Goal: Find contact information: Find contact information

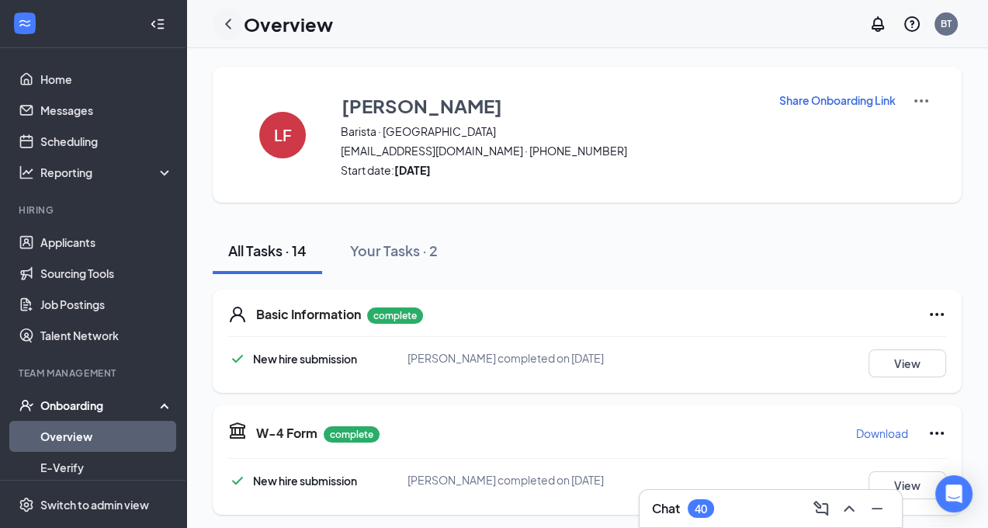
click at [227, 18] on icon "ChevronLeft" at bounding box center [228, 24] width 19 height 19
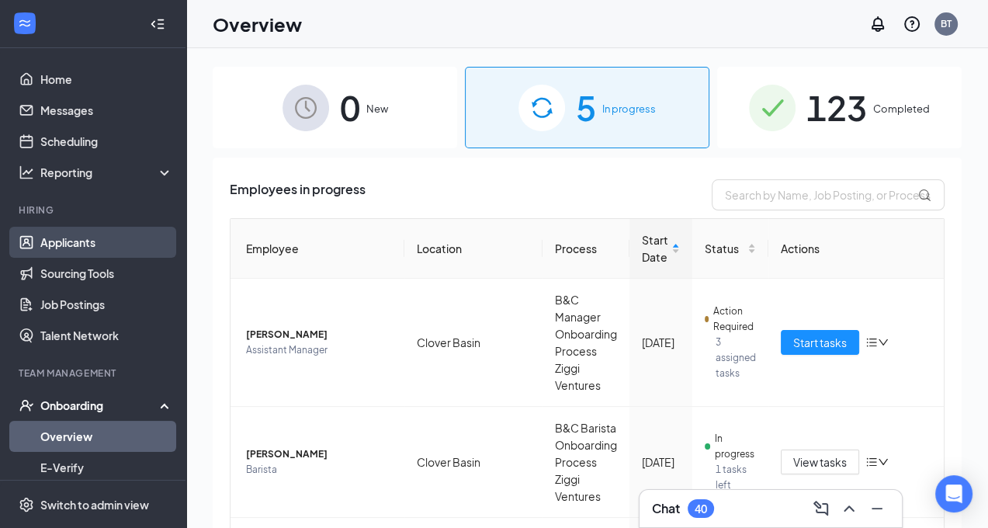
click at [75, 244] on link "Applicants" at bounding box center [106, 242] width 133 height 31
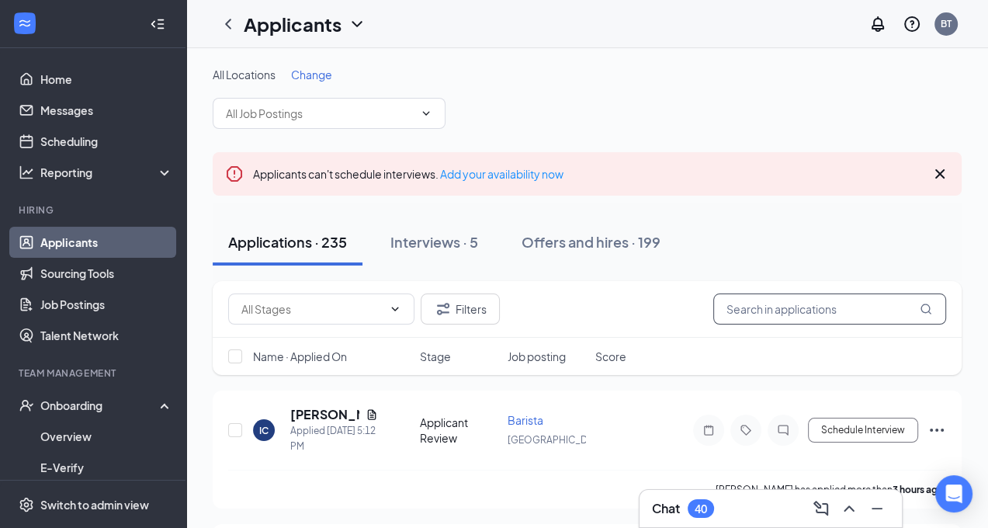
click at [780, 313] on input "text" at bounding box center [829, 308] width 233 height 31
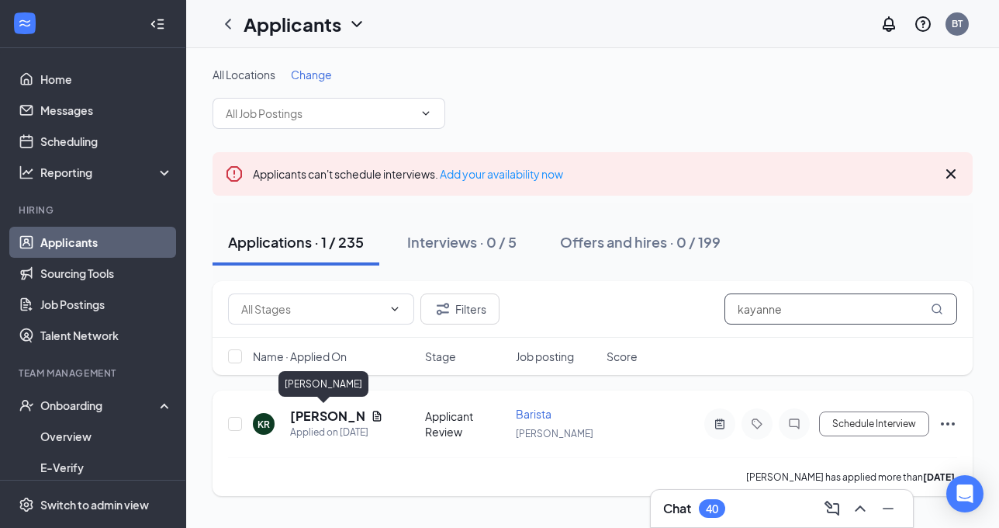
type input "kayanne"
click at [326, 414] on h5 "[PERSON_NAME]" at bounding box center [327, 415] width 74 height 17
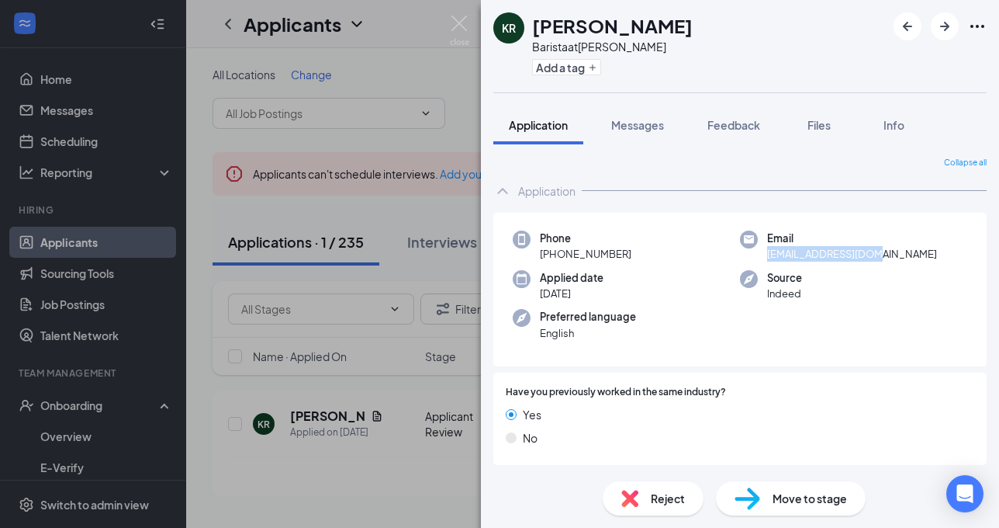
drag, startPoint x: 872, startPoint y: 256, endPoint x: 763, endPoint y: 256, distance: 109.4
click at [763, 256] on div "Email [EMAIL_ADDRESS][DOMAIN_NAME]" at bounding box center [853, 246] width 227 height 32
copy span "[EMAIL_ADDRESS][DOMAIN_NAME]"
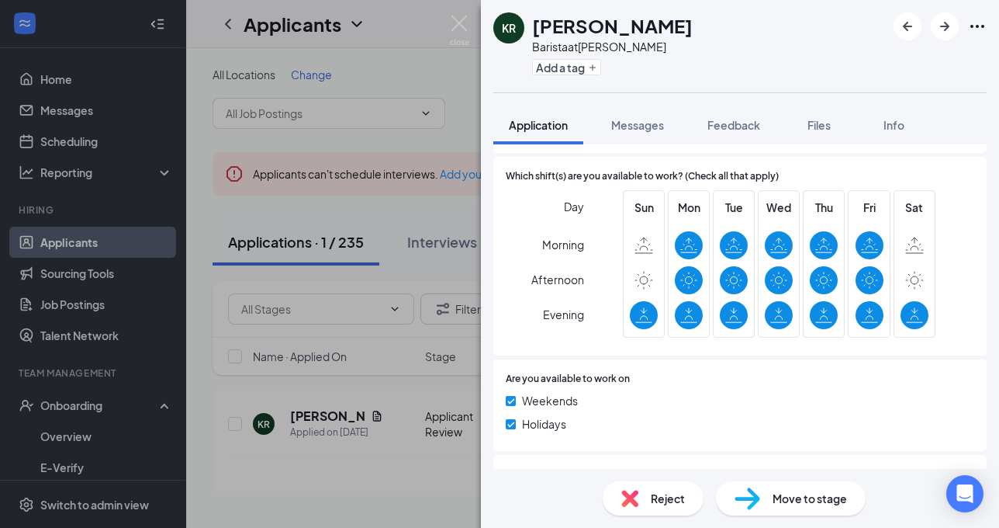
scroll to position [527, 0]
click at [389, 69] on div "KR [PERSON_NAME] Barista at [PERSON_NAME] Add a tag Application Messages Feedba…" at bounding box center [499, 264] width 999 height 528
